Goal: Task Accomplishment & Management: Complete application form

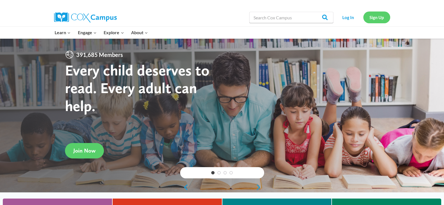
click at [375, 17] on link "Sign Up" at bounding box center [376, 16] width 27 height 11
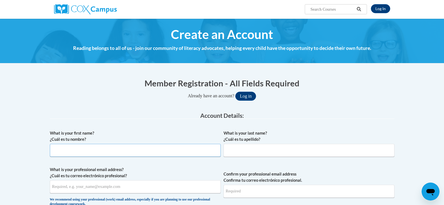
click at [85, 151] on input "What is your first name? ¿Cuál es tu nombre?" at bounding box center [135, 150] width 171 height 13
type input "Cleta"
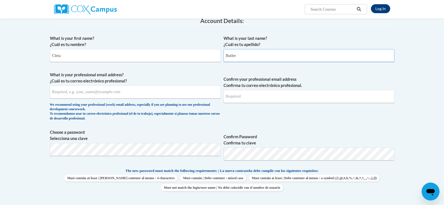
scroll to position [97, 0]
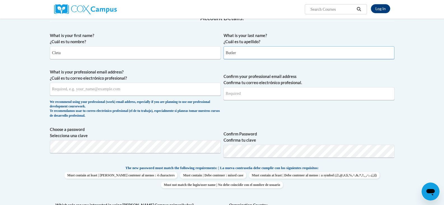
type input "Butler"
click at [59, 89] on input "What is your professional email address? ¿Cuál es tu correo electrónico profesi…" at bounding box center [135, 89] width 171 height 13
type input "skeetb29@gmail.com"
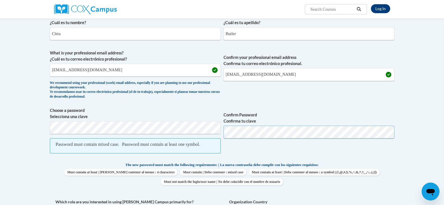
scroll to position [118, 0]
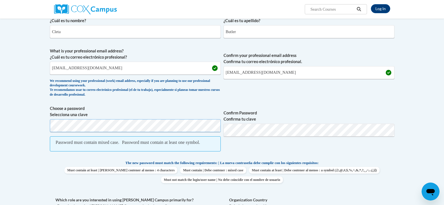
click at [219, 129] on span "Choose a password Selecciona una clave Password must contain mixed case. Passwo…" at bounding box center [222, 131] width 344 height 52
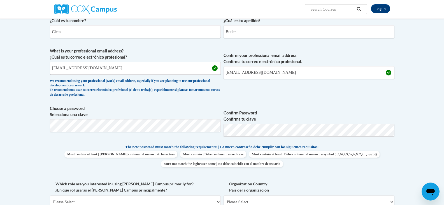
click at [438, 139] on body "Log In Search Search... Create an Account Reading belongs to all of us - join o…" at bounding box center [222, 202] width 444 height 641
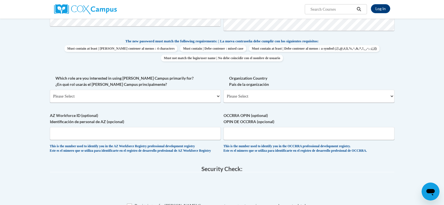
scroll to position [226, 0]
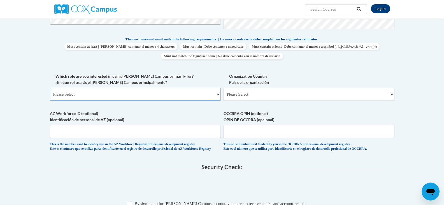
click at [218, 96] on select "Please Select College/University | Colegio/Universidad Community/Nonprofit Part…" at bounding box center [135, 94] width 171 height 13
select select "fbf2d438-af2f-41f8-98f1-81c410e29de3"
click at [50, 88] on select "Please Select College/University | Colegio/Universidad Community/Nonprofit Part…" at bounding box center [135, 94] width 171 height 13
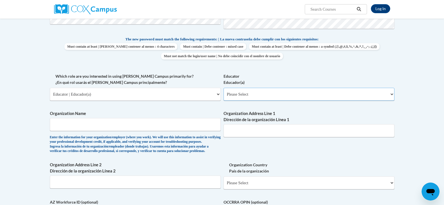
click at [392, 97] on select "Please Select Early Learning/Daycare Teacher/Family Home Care Provider | Maestr…" at bounding box center [308, 94] width 171 height 13
select select "5e2af403-4f2c-4e49-a02f-103e55d7b75b"
click at [223, 88] on select "Please Select Early Learning/Daycare Teacher/Family Home Care Provider | Maestr…" at bounding box center [308, 94] width 171 height 13
click at [150, 120] on input "Organization Name" at bounding box center [135, 124] width 171 height 13
type input "Highland Kids Academy Preschool"
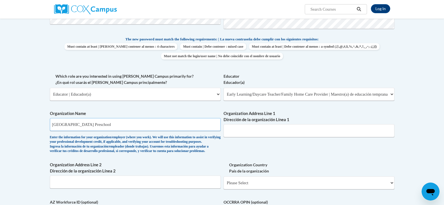
type input "7300 Whittlesey blvd"
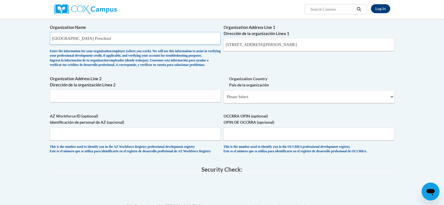
scroll to position [297, 0]
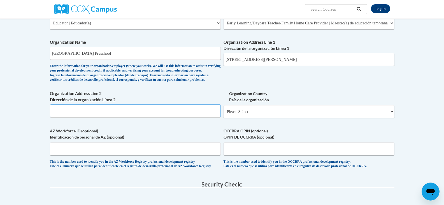
click at [125, 117] on input "Organization Address Line 2 Dirección de la organización Línea 2" at bounding box center [135, 110] width 171 height 13
type input "7300 Whittlesey Blvd Columbus, Ga 31909"
click at [391, 118] on select "Please Select United States | Estados Unidos Outside of the United States | Fue…" at bounding box center [308, 111] width 171 height 13
select select "ad49bcad-a171-4b2e-b99c-48b446064914"
click at [223, 114] on select "Please Select United States | Estados Unidos Outside of the United States | Fue…" at bounding box center [308, 111] width 171 height 13
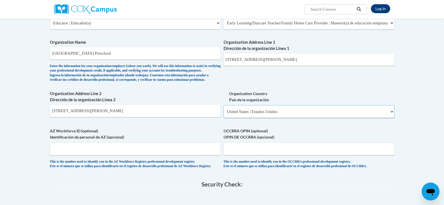
select select
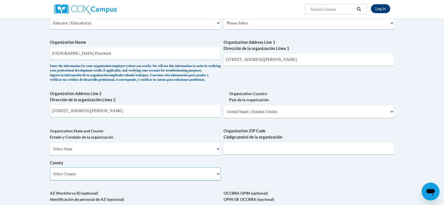
click at [217, 180] on select "Select County Appling Atkinson Bacon Baker Baldwin Banks Barrow Bartow Ben Hill…" at bounding box center [135, 173] width 171 height 13
click at [428, 51] on body "Log In Search Search... Create an Account Reading belongs to all of us - join o…" at bounding box center [222, 99] width 444 height 792
drag, startPoint x: 224, startPoint y: 154, endPoint x: 204, endPoint y: 184, distance: 36.0
click at [204, 184] on div "What is your first name? ¿Cuál es tu nombre? Cleta What is your last name? ¿Cuá…" at bounding box center [222, 33] width 344 height 406
click at [219, 180] on select "Select County Appling Atkinson Bacon Baker Baldwin Banks Barrow Bartow Ben Hill…" at bounding box center [135, 173] width 171 height 13
